Goal: Find specific fact: Find specific fact

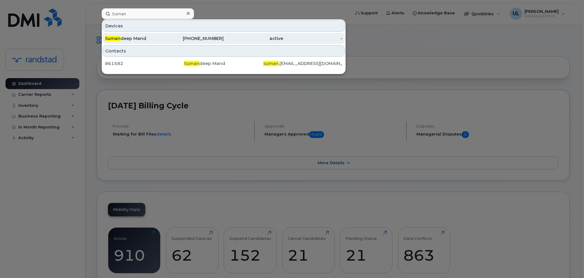
type input "Suman"
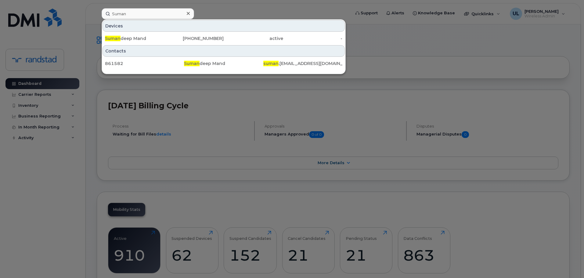
drag, startPoint x: 167, startPoint y: 34, endPoint x: 155, endPoint y: 2, distance: 34.5
click at [167, 34] on div "[PHONE_NUMBER]" at bounding box center [195, 38] width 60 height 11
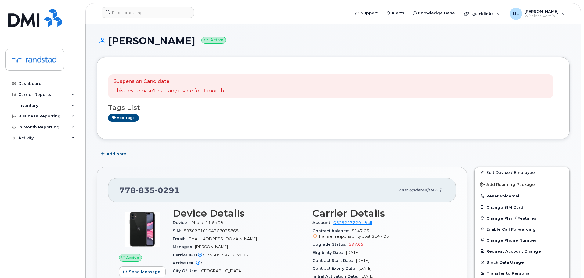
click at [150, 183] on div "778 835 0291 Last updated Oct 01, 2025" at bounding box center [282, 190] width 348 height 24
copy span "778 835 0291"
drag, startPoint x: 191, startPoint y: 222, endPoint x: 257, endPoint y: 221, distance: 66.6
click at [257, 221] on div "Device iPhone 11 64GB" at bounding box center [239, 223] width 132 height 8
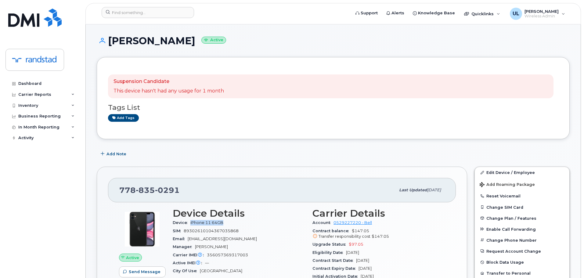
copy span "iPhone 11 64GB"
